Goal: Information Seeking & Learning: Check status

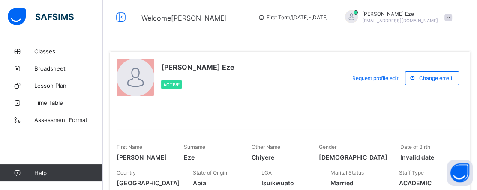
click at [351, 16] on span at bounding box center [449, 18] width 8 height 8
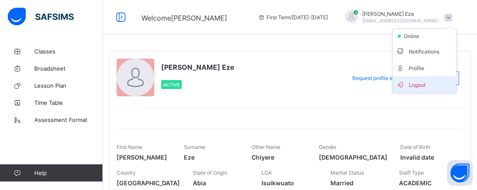
click at [351, 84] on span "Logout" at bounding box center [424, 85] width 57 height 10
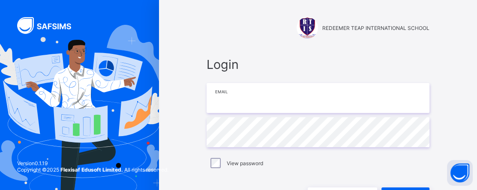
type input "**********"
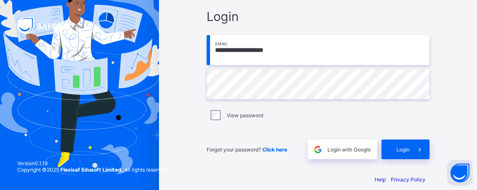
scroll to position [58, 0]
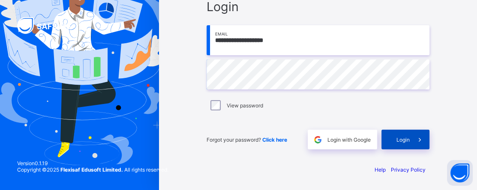
click at [351, 139] on div "Login" at bounding box center [406, 140] width 48 height 20
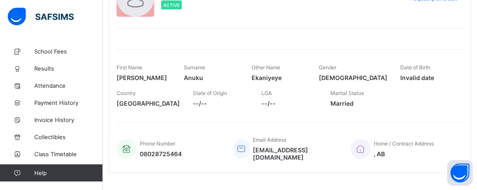
scroll to position [91, 0]
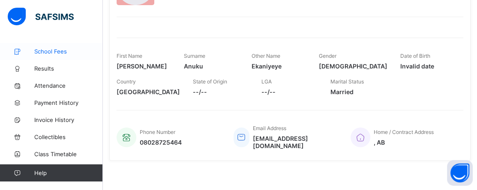
click at [62, 51] on span "School Fees" at bounding box center [68, 51] width 69 height 7
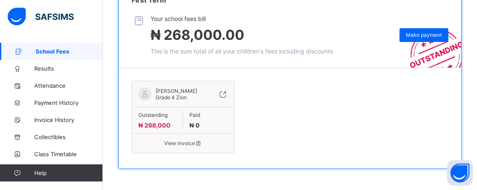
scroll to position [190, 0]
click at [52, 102] on span "Payment History" at bounding box center [68, 102] width 69 height 7
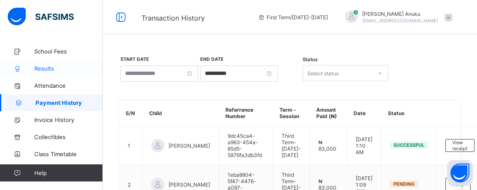
click at [49, 69] on span "Results" at bounding box center [68, 68] width 69 height 7
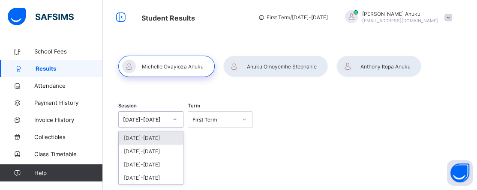
click at [175, 120] on icon at bounding box center [174, 119] width 5 height 9
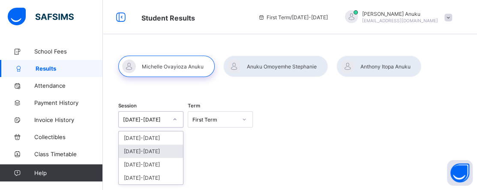
click at [146, 152] on div "[DATE]-[DATE]" at bounding box center [151, 151] width 64 height 13
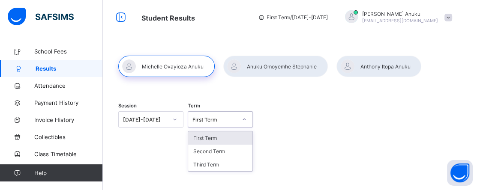
click at [244, 121] on icon at bounding box center [244, 119] width 5 height 9
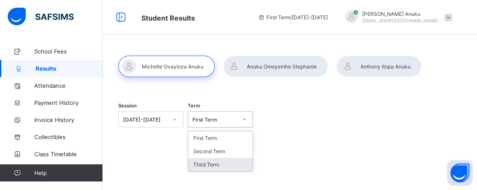
click at [218, 164] on div "Third Term" at bounding box center [220, 164] width 64 height 13
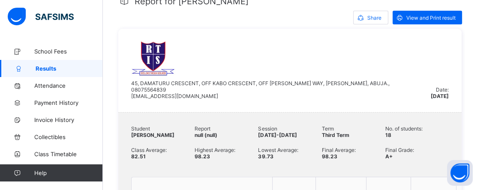
scroll to position [86, 0]
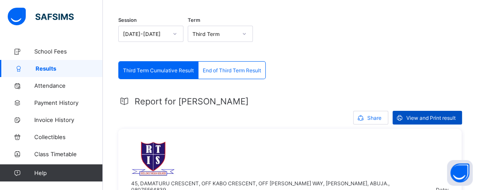
click at [351, 119] on span "View and Print result" at bounding box center [430, 118] width 49 height 6
click at [225, 75] on div "End of Third Term Result" at bounding box center [232, 70] width 67 height 17
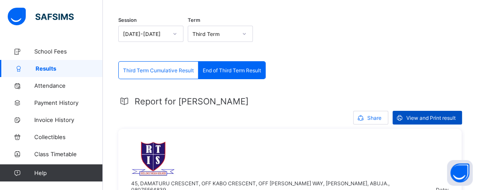
click at [351, 120] on span "View and Print result" at bounding box center [430, 118] width 49 height 6
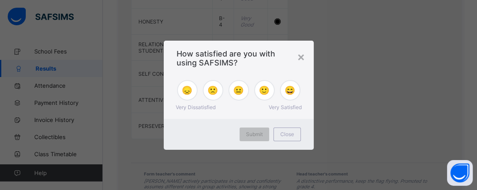
scroll to position [996, 0]
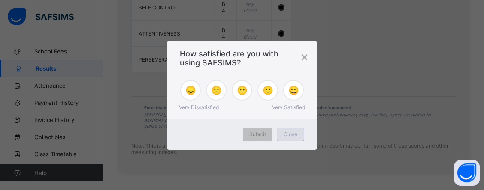
click at [294, 136] on span "Close" at bounding box center [290, 134] width 14 height 6
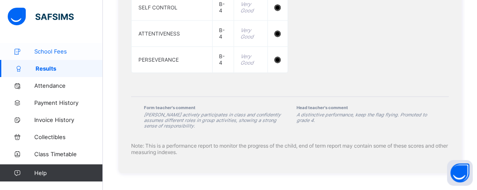
click at [40, 49] on span "School Fees" at bounding box center [68, 51] width 69 height 7
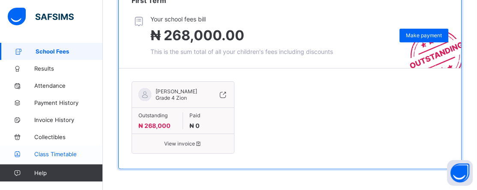
scroll to position [190, 0]
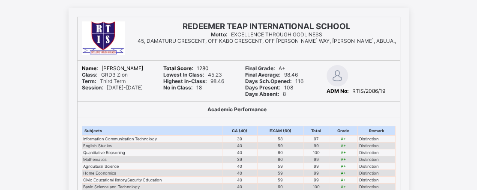
scroll to position [86, 0]
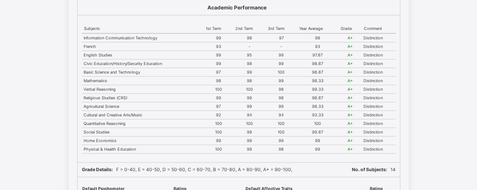
scroll to position [86, 0]
